Goal: Transaction & Acquisition: Purchase product/service

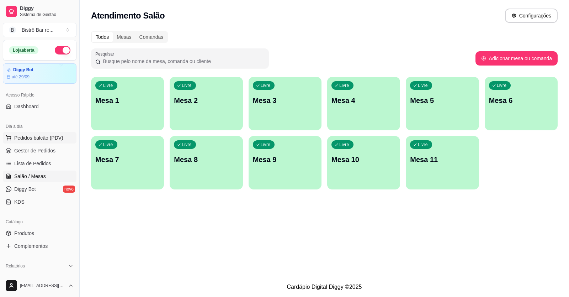
click at [36, 138] on span "Pedidos balcão (PDV)" at bounding box center [38, 137] width 49 height 7
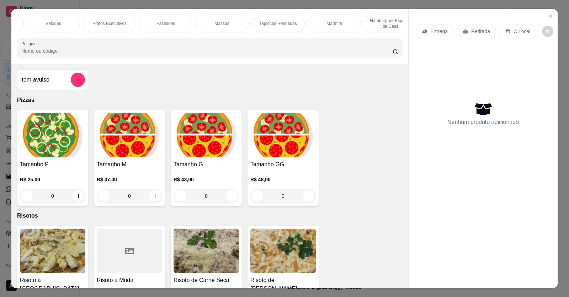
scroll to position [0, 441]
click at [213, 22] on p "Massas" at bounding box center [220, 24] width 15 height 6
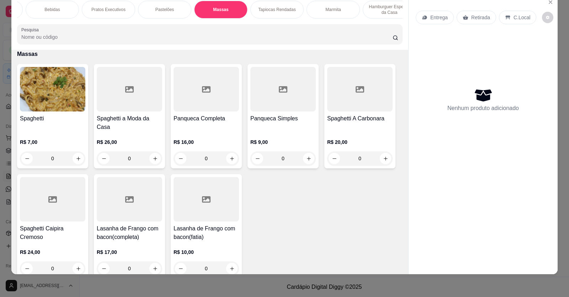
click at [65, 99] on img at bounding box center [52, 89] width 65 height 44
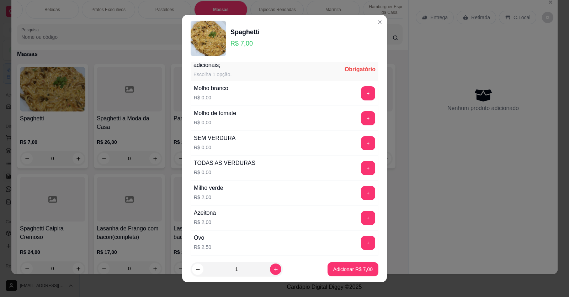
scroll to position [0, 0]
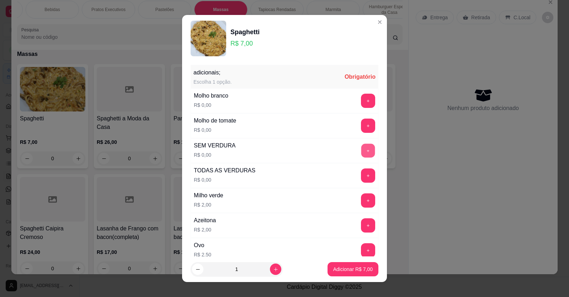
click at [361, 146] on button "+" at bounding box center [368, 150] width 14 height 14
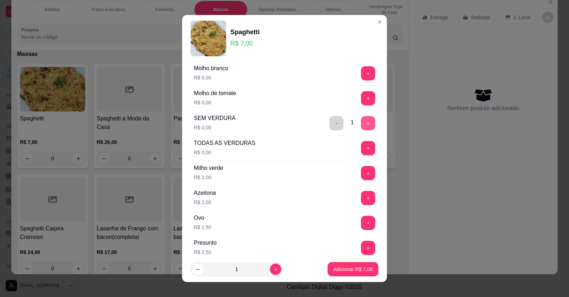
scroll to position [36, 0]
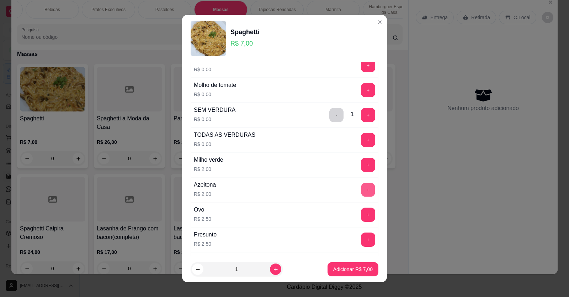
click at [361, 184] on button "+" at bounding box center [368, 190] width 14 height 14
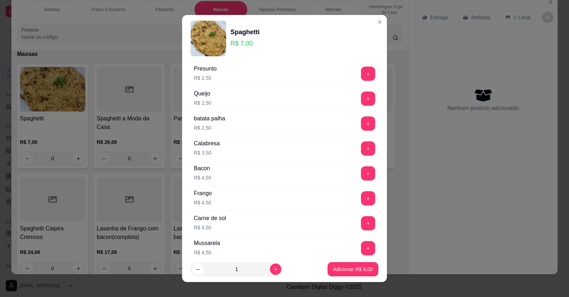
scroll to position [213, 0]
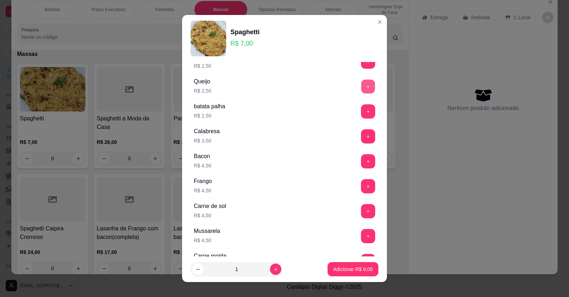
click at [361, 86] on button "+" at bounding box center [368, 86] width 14 height 14
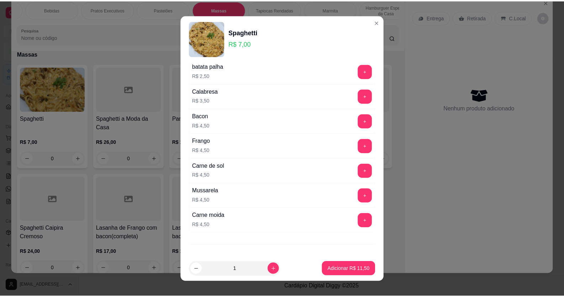
scroll to position [284, 0]
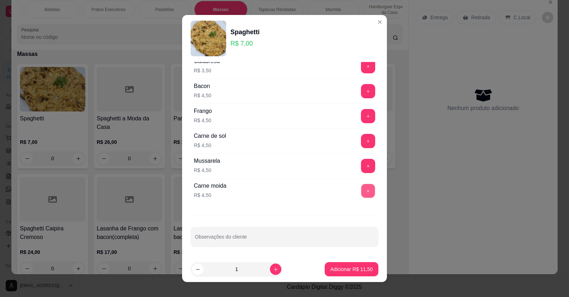
click at [361, 187] on button "+" at bounding box center [368, 191] width 14 height 14
click at [338, 266] on p "Adicionar R$ 16,00" at bounding box center [351, 269] width 41 height 7
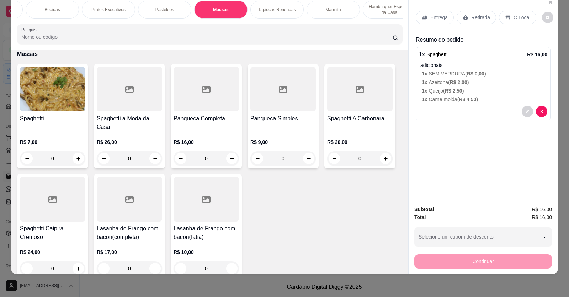
click at [514, 16] on p "C.Local" at bounding box center [522, 17] width 17 height 7
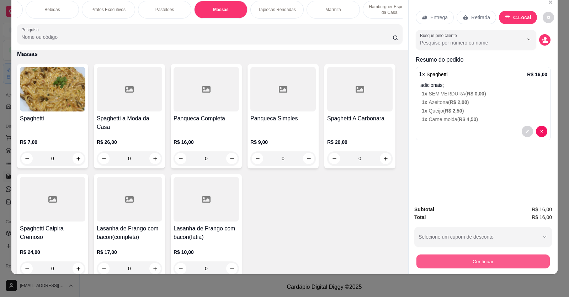
click at [479, 261] on button "Continuar" at bounding box center [483, 261] width 133 height 14
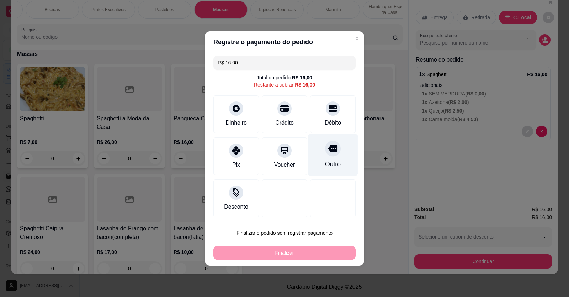
click at [328, 148] on icon at bounding box center [332, 148] width 9 height 9
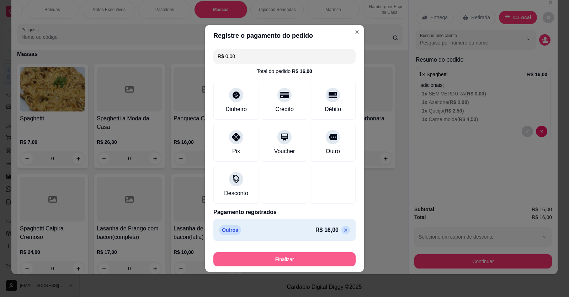
click at [281, 256] on button "Finalizar" at bounding box center [284, 259] width 142 height 14
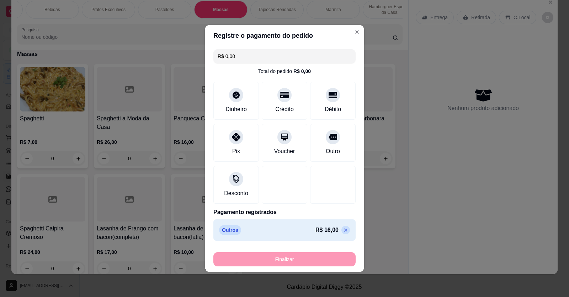
type input "-R$ 16,00"
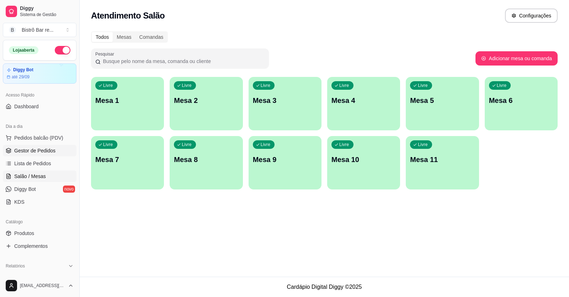
click at [47, 148] on span "Gestor de Pedidos" at bounding box center [34, 150] width 41 height 7
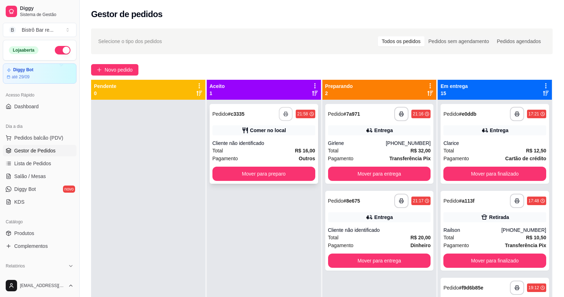
click at [287, 112] on button "button" at bounding box center [286, 114] width 14 height 14
click at [268, 143] on div "Cliente não identificado" at bounding box center [263, 142] width 103 height 7
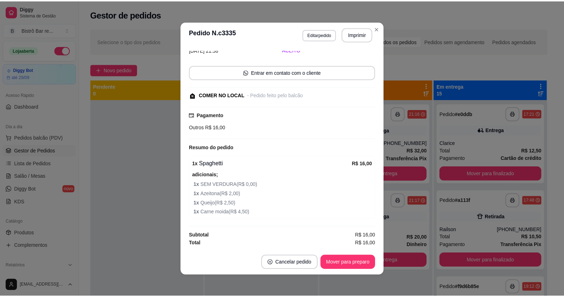
scroll to position [1, 0]
